Goal: Find specific page/section: Find specific page/section

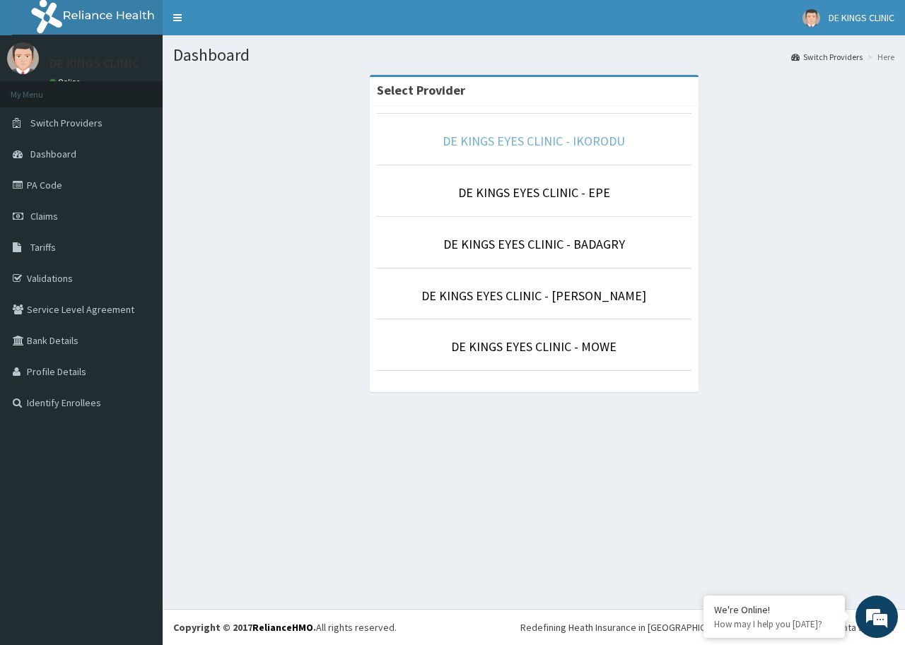
click at [584, 141] on link "DE KINGS EYES CLINIC - IKORODU" at bounding box center [534, 141] width 182 height 16
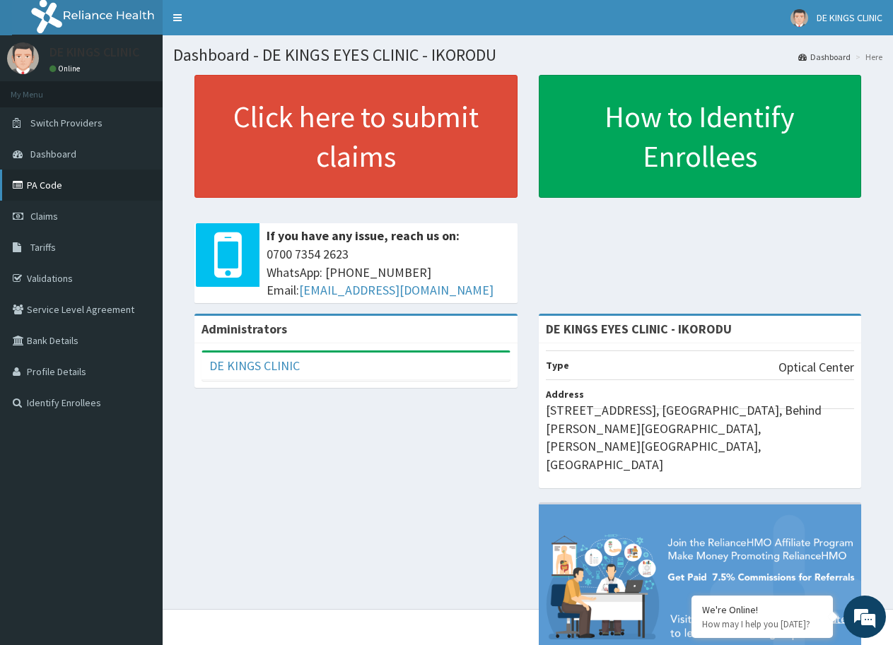
click at [52, 182] on link "PA Code" at bounding box center [81, 185] width 163 height 31
